Goal: Transaction & Acquisition: Purchase product/service

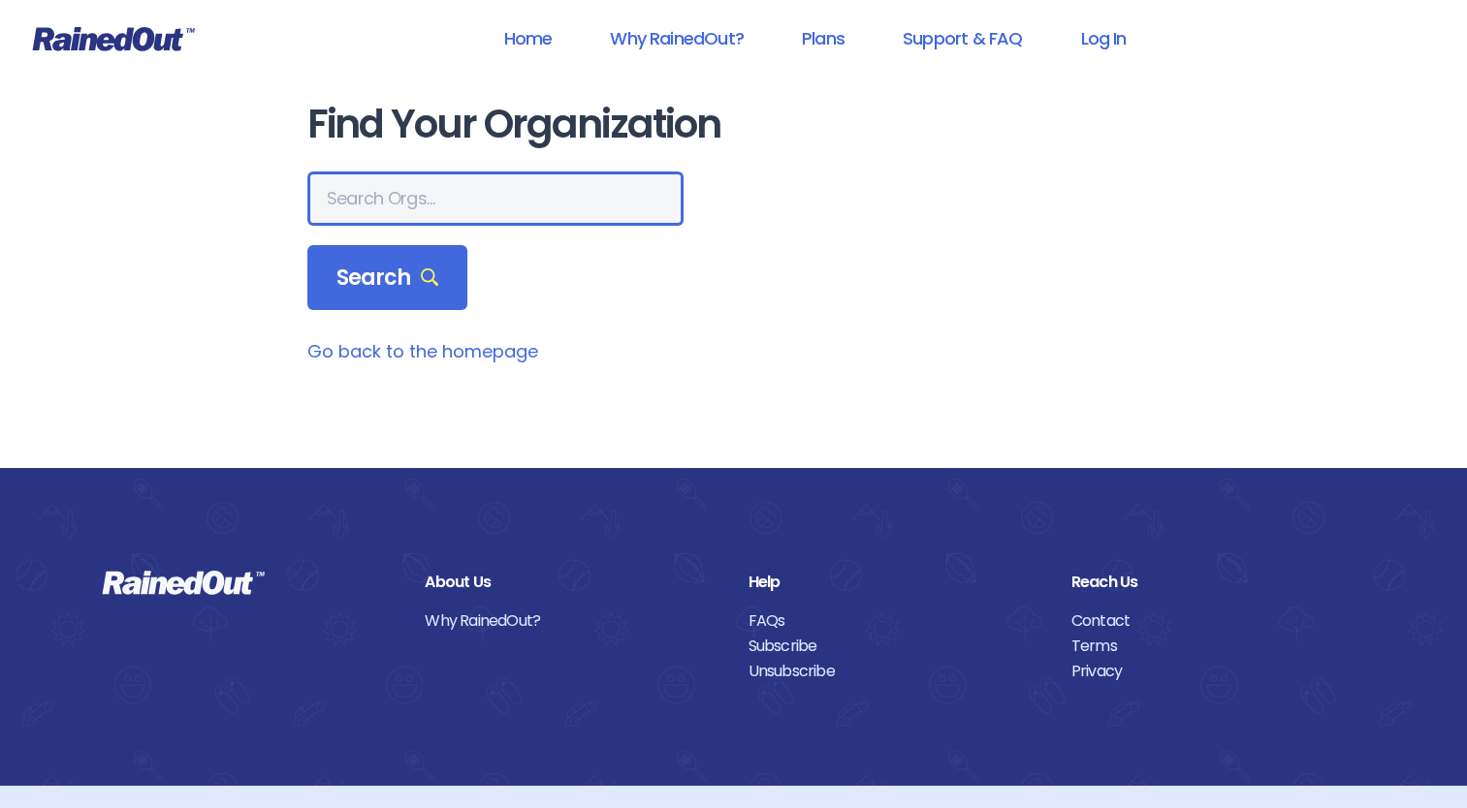
click at [457, 205] on input "text" at bounding box center [495, 199] width 376 height 54
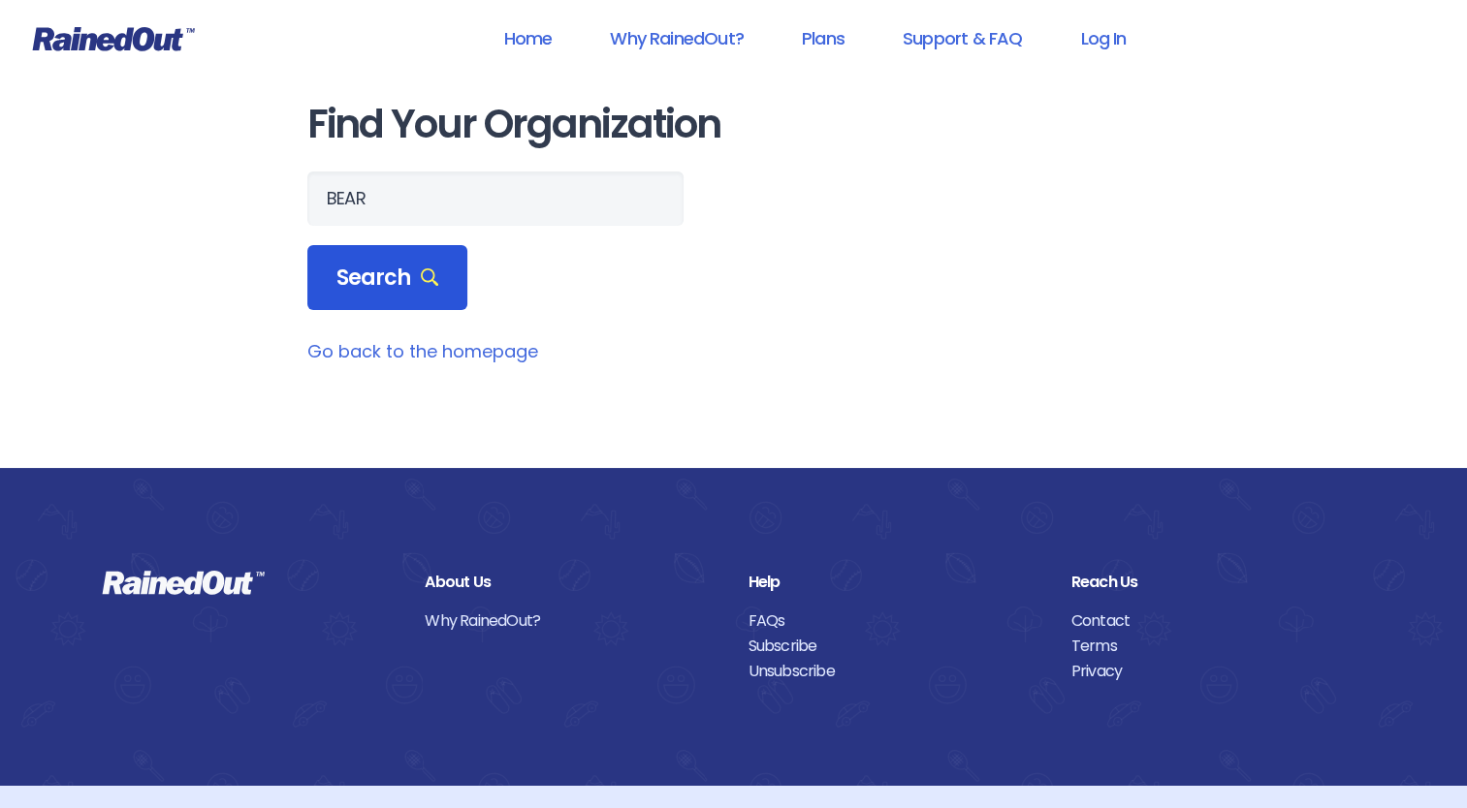
click at [380, 283] on span "Search" at bounding box center [387, 278] width 103 height 27
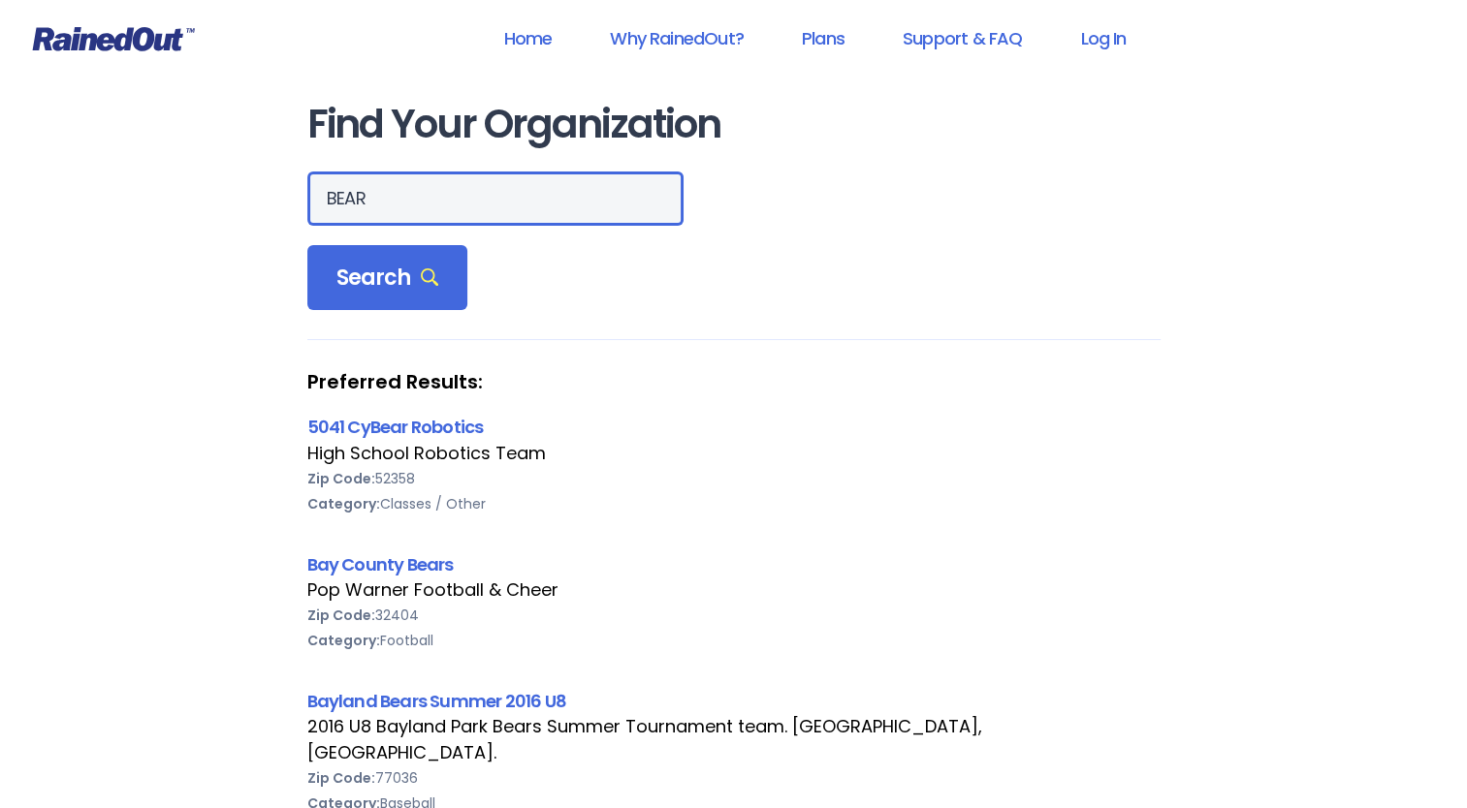
click at [490, 192] on input "BEAR" at bounding box center [495, 199] width 376 height 54
type input "BEAR resource"
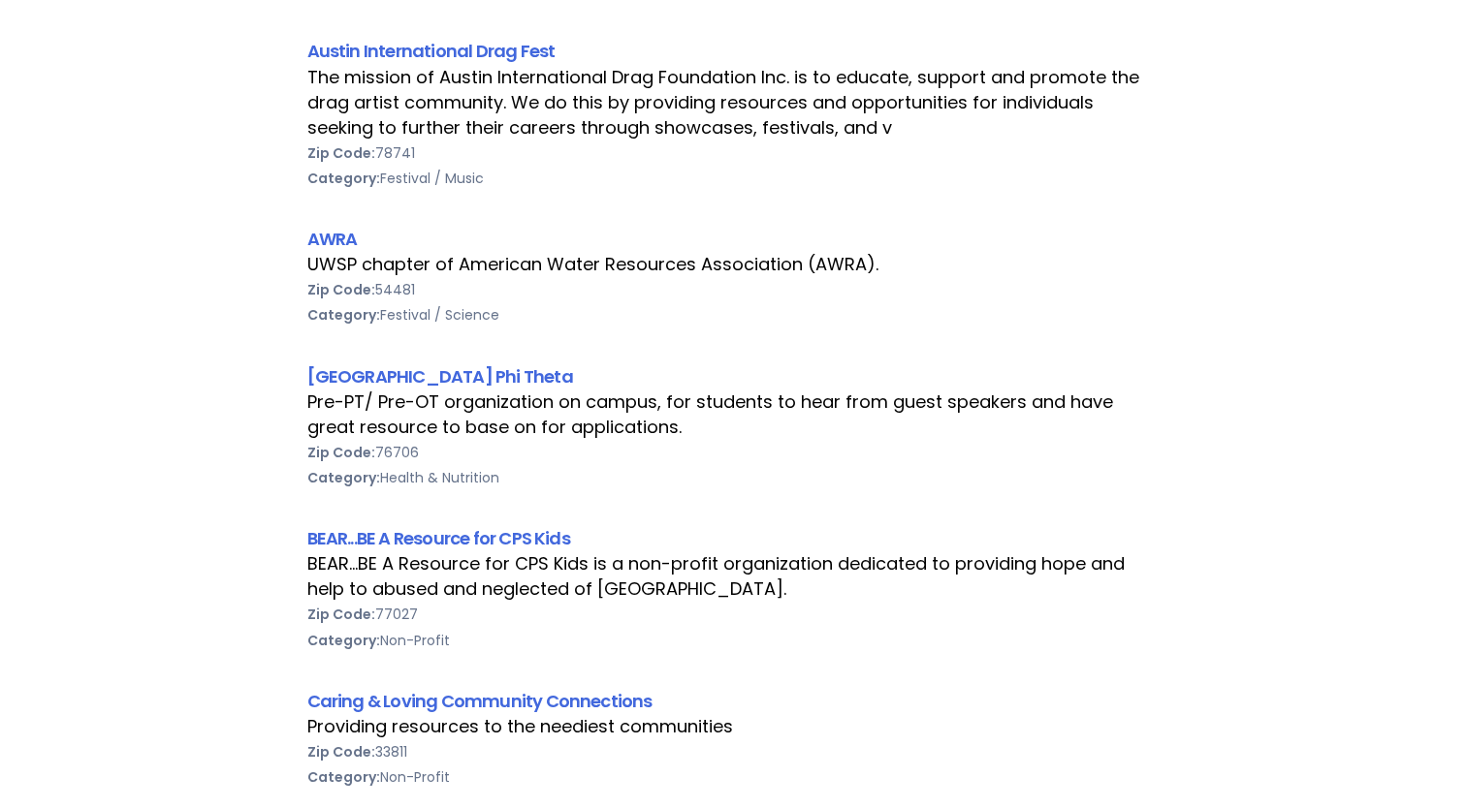
scroll to position [775, 0]
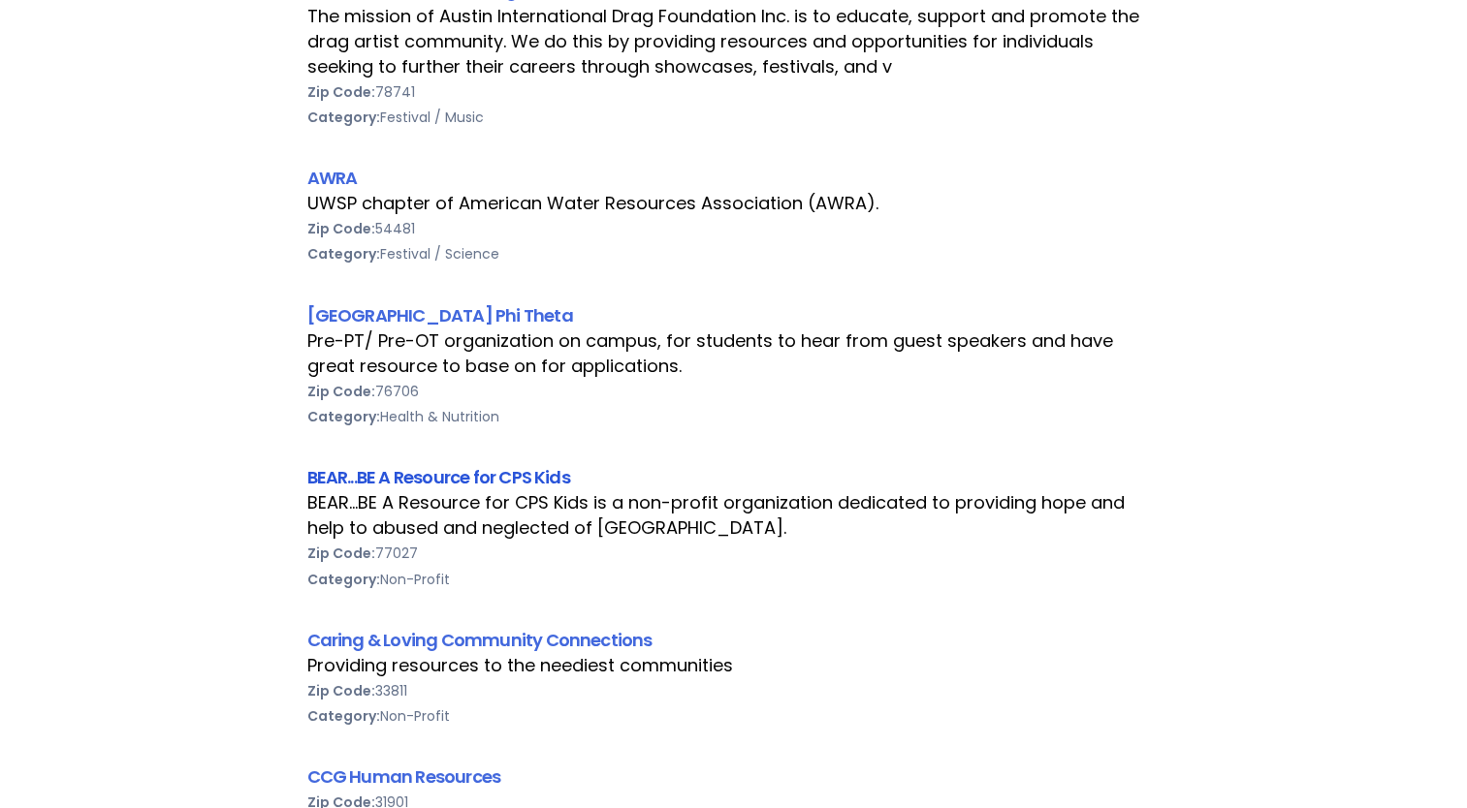
click at [453, 471] on link "BEAR...BE A Resource for CPS Kids" at bounding box center [438, 477] width 263 height 24
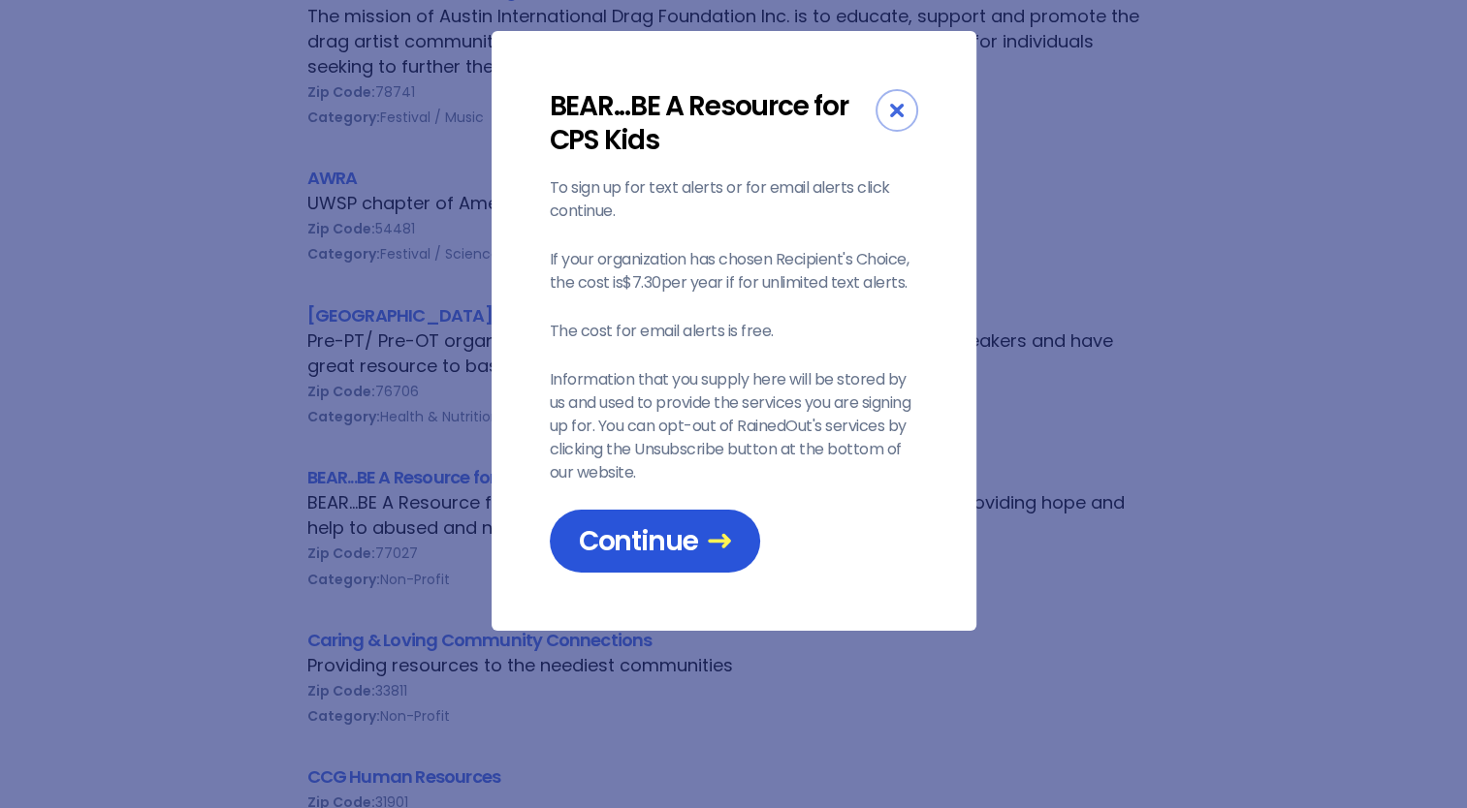
click at [687, 554] on span "Continue" at bounding box center [655, 541] width 152 height 34
